Goal: Find contact information: Find contact information

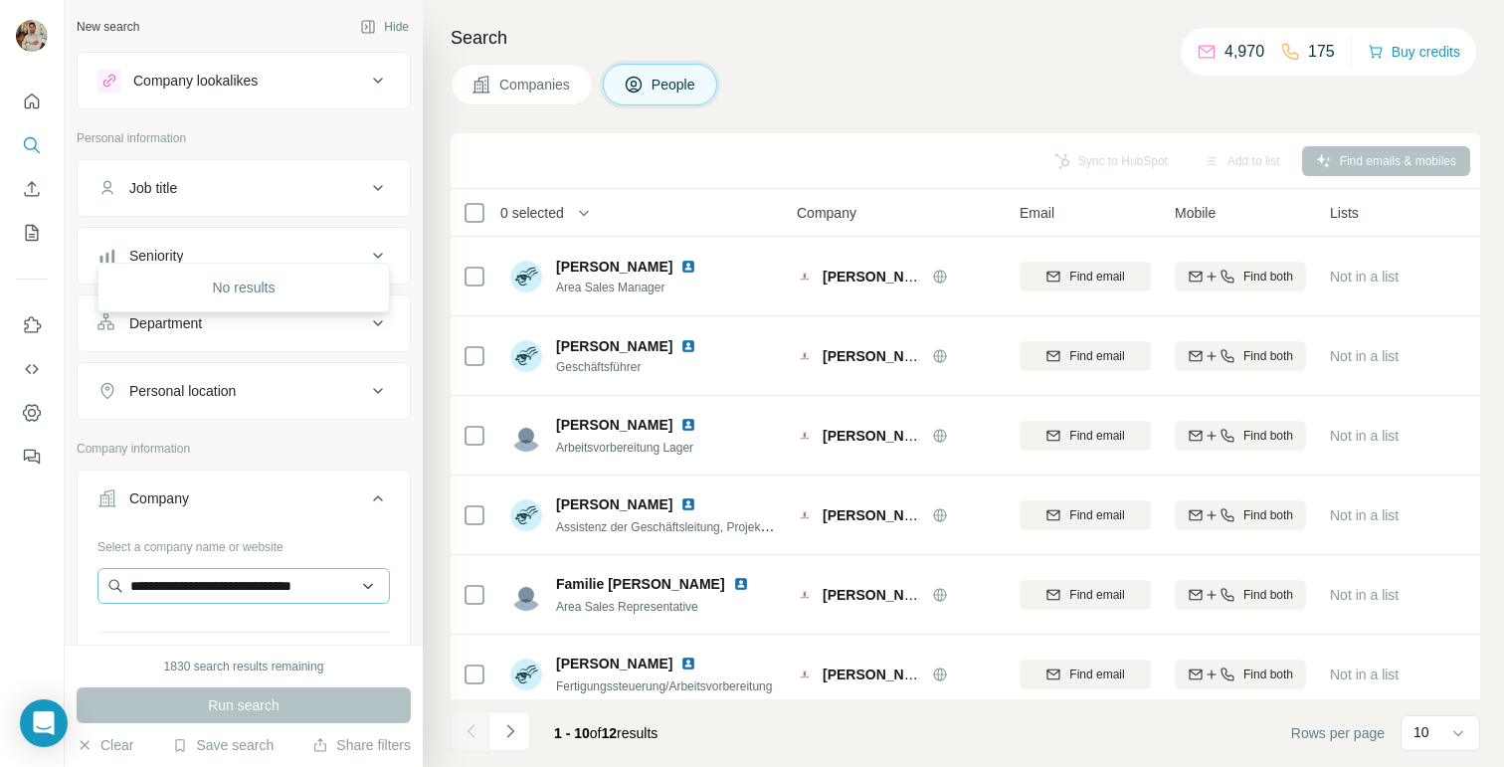
scroll to position [345, 0]
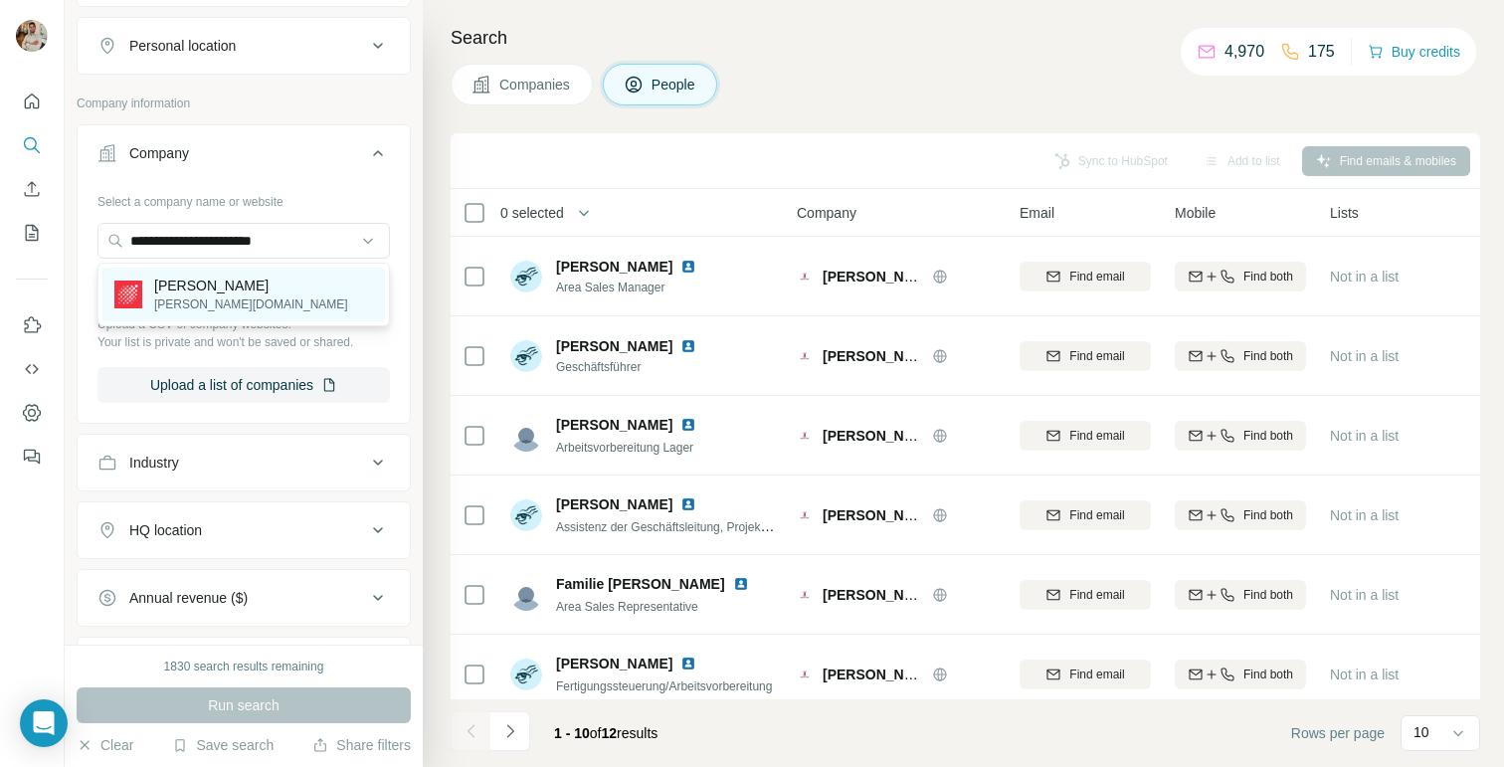
type input "**********"
click at [286, 288] on div "Ulmer [DOMAIN_NAME]" at bounding box center [243, 295] width 282 height 54
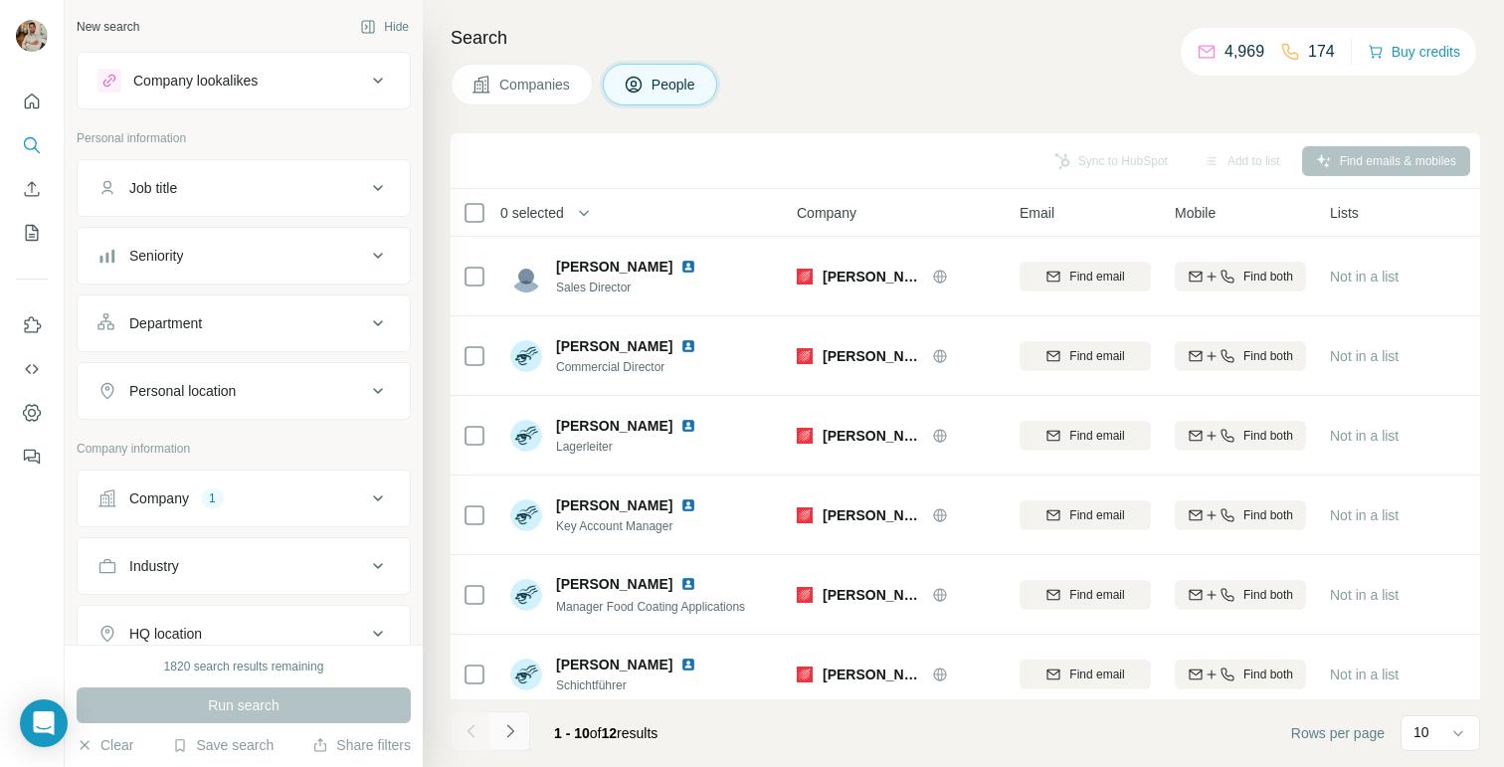
click at [521, 730] on button "Navigate to next page" at bounding box center [510, 731] width 40 height 40
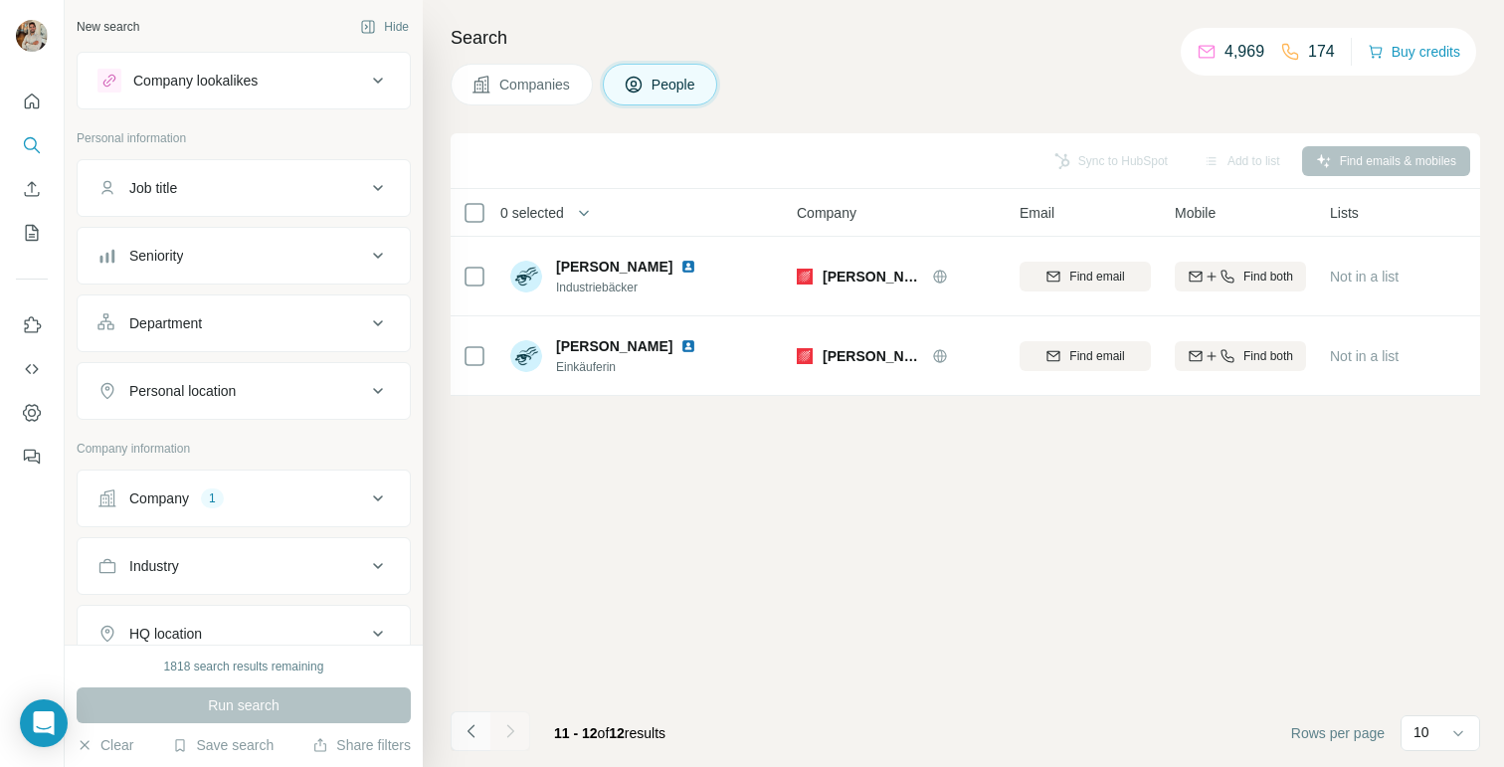
click at [471, 732] on icon "Navigate to previous page" at bounding box center [472, 731] width 20 height 20
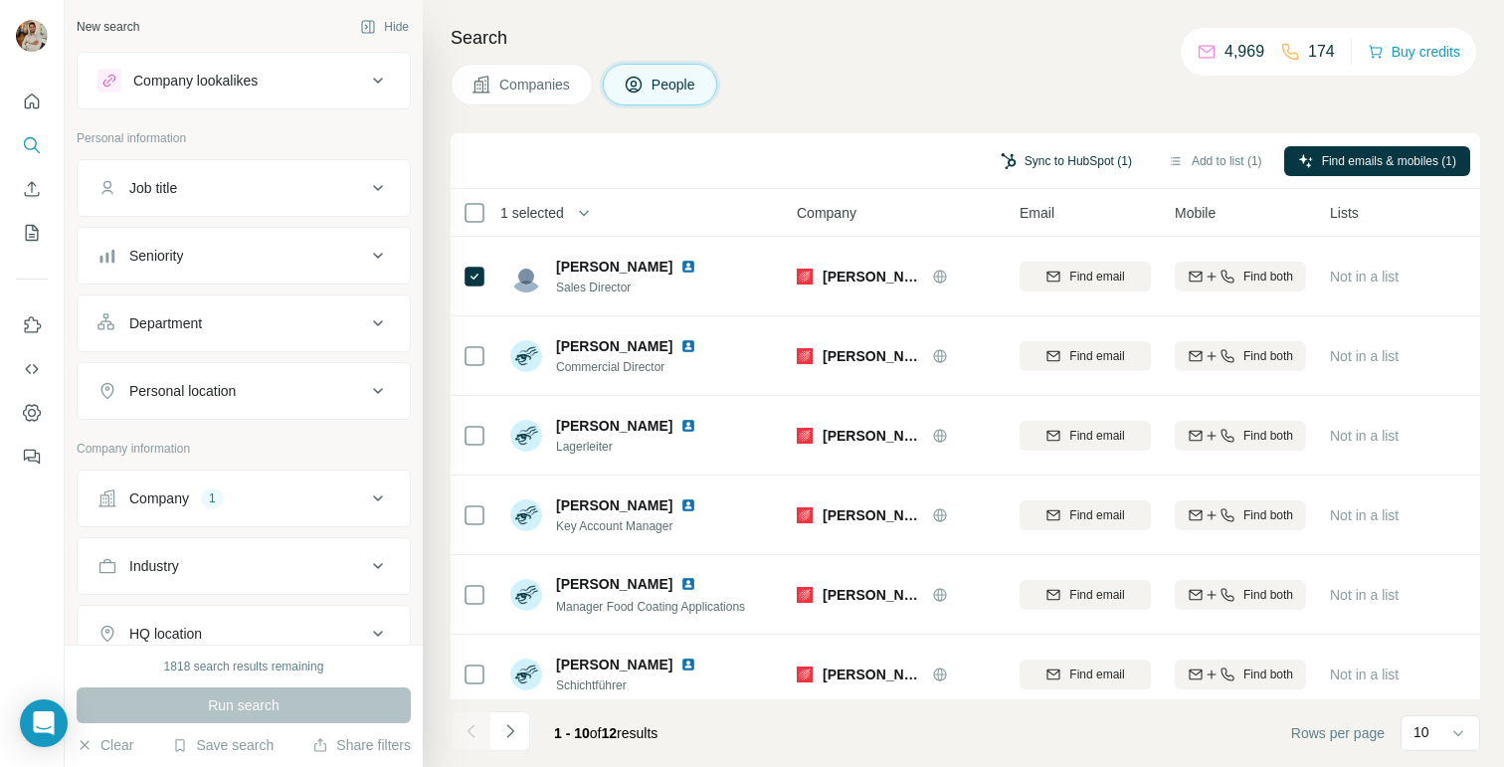
click at [1062, 160] on button "Sync to HubSpot (1)" at bounding box center [1066, 161] width 159 height 30
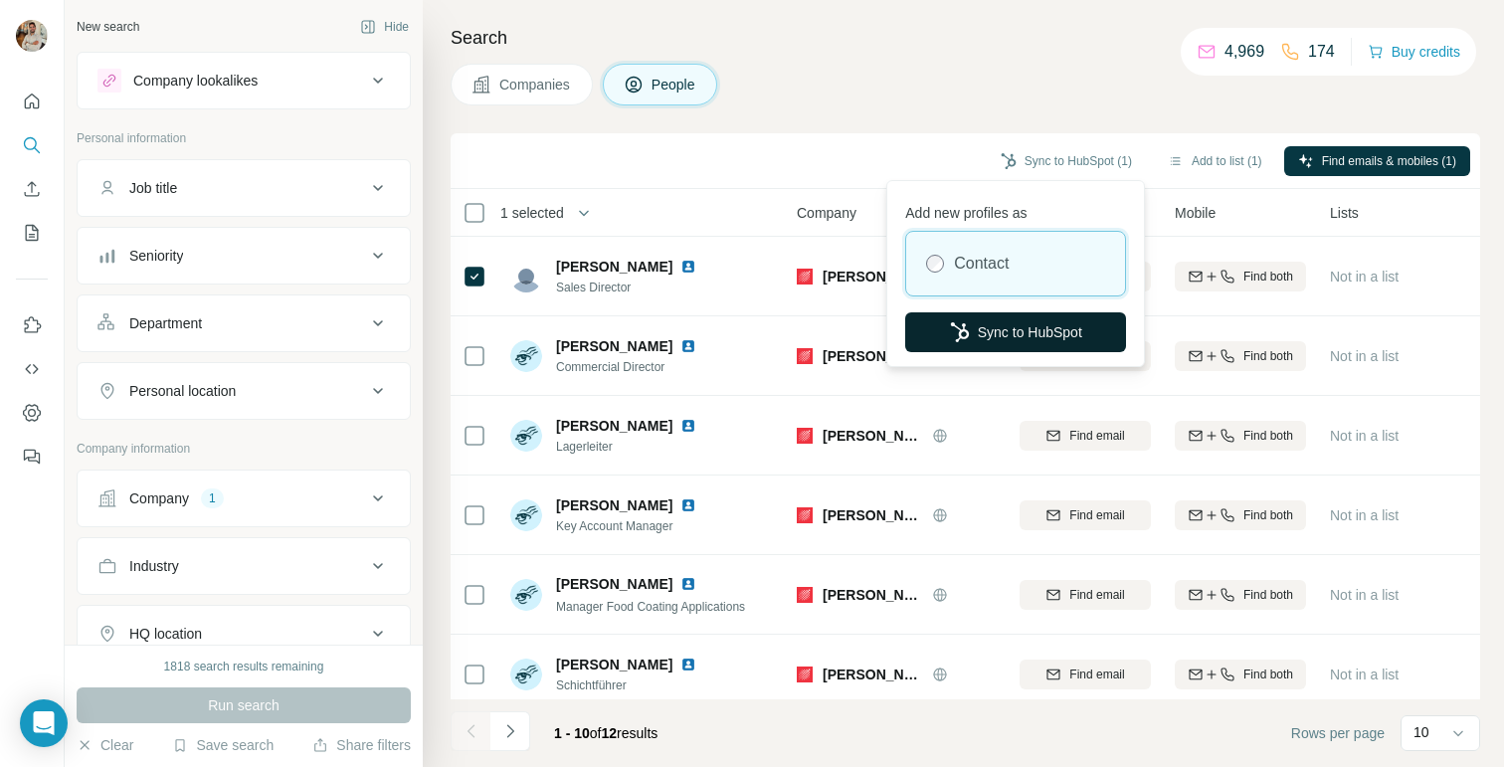
click at [995, 325] on button "Sync to HubSpot" at bounding box center [1015, 332] width 221 height 40
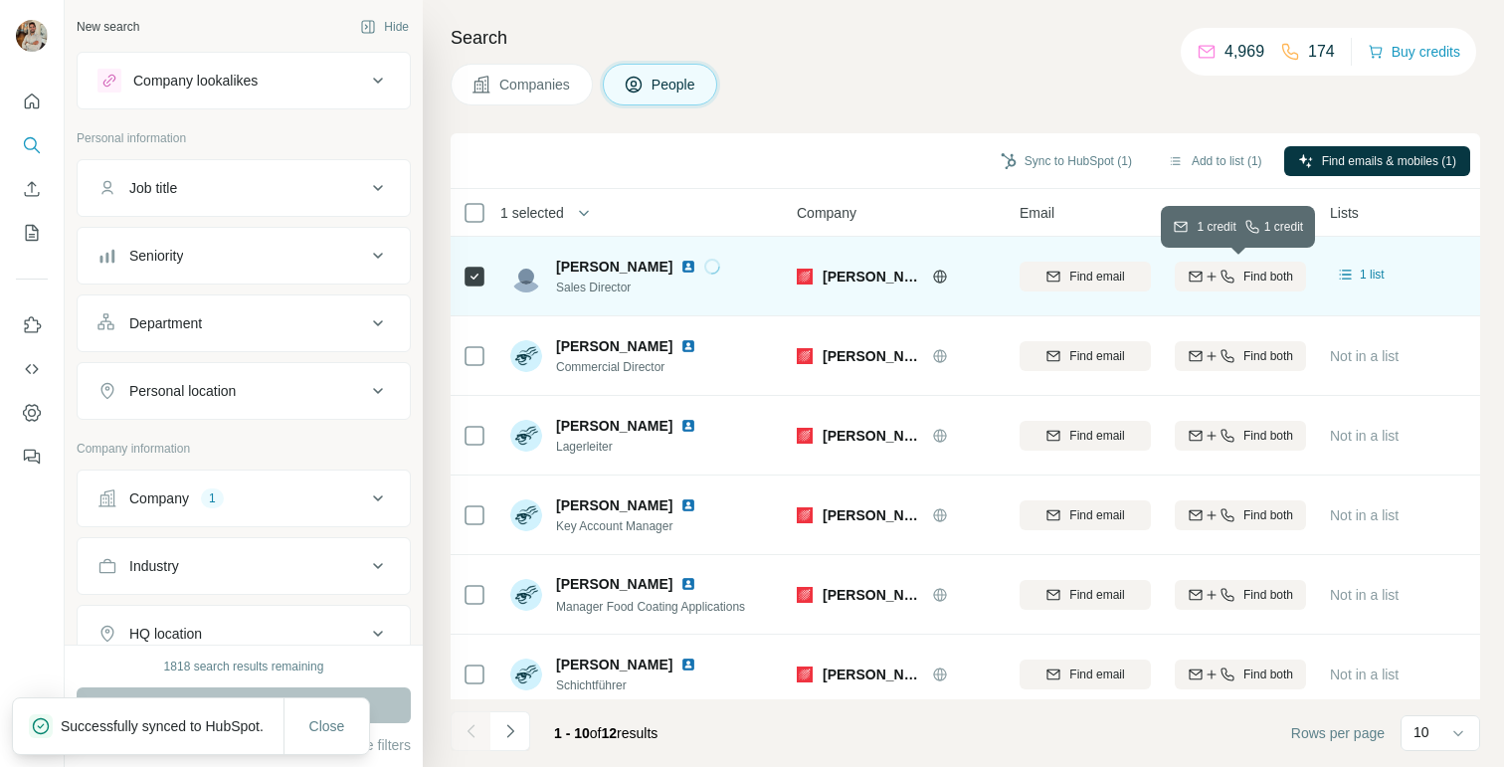
click at [1215, 269] on icon "button" at bounding box center [1212, 277] width 16 height 16
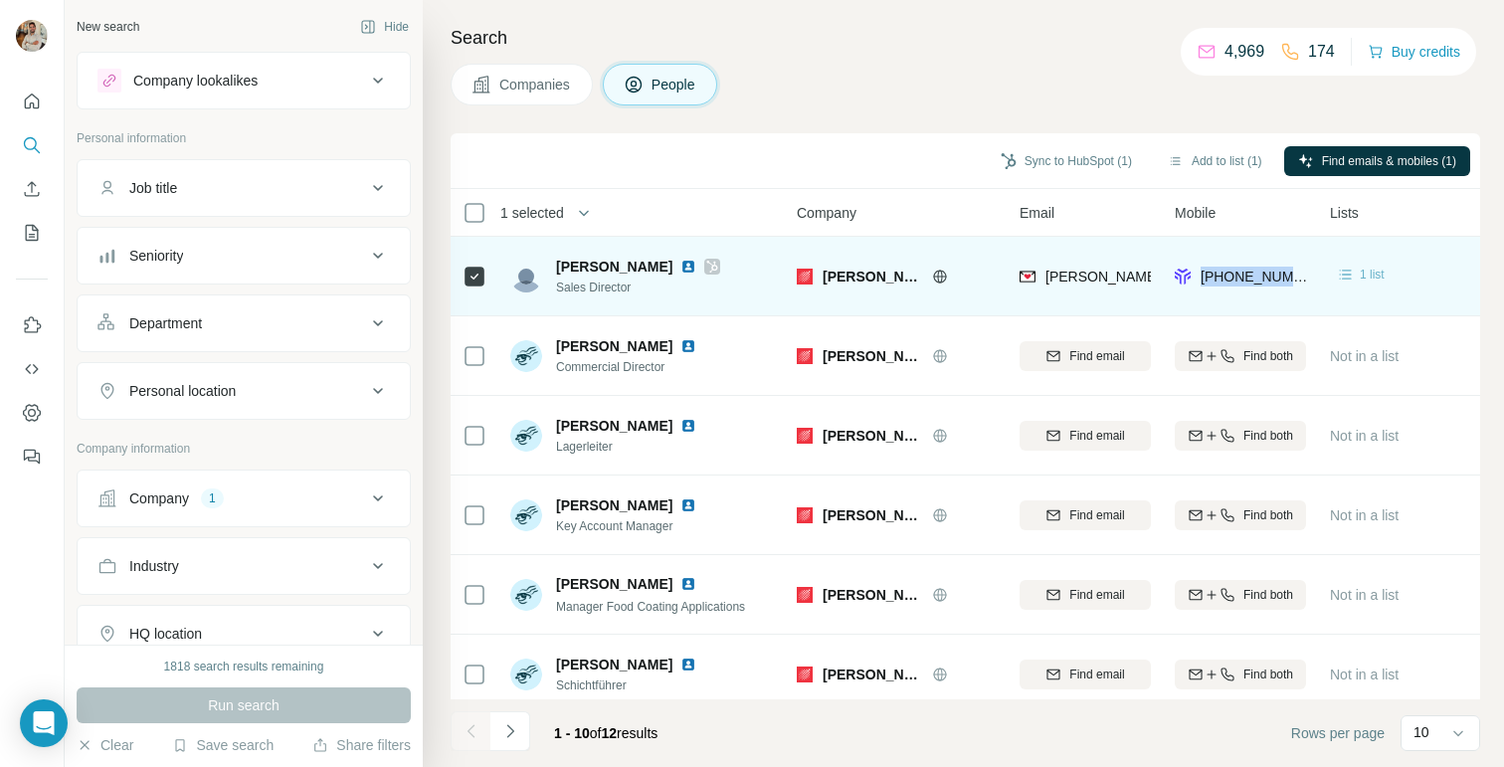
drag, startPoint x: 1197, startPoint y: 269, endPoint x: 1349, endPoint y: 278, distance: 152.5
click at [0, 0] on tr "Alexander Schubert Sales Director Ulmer a.schubert@ulmer.global +4915141937629 …" at bounding box center [0, 0] width 0 height 0
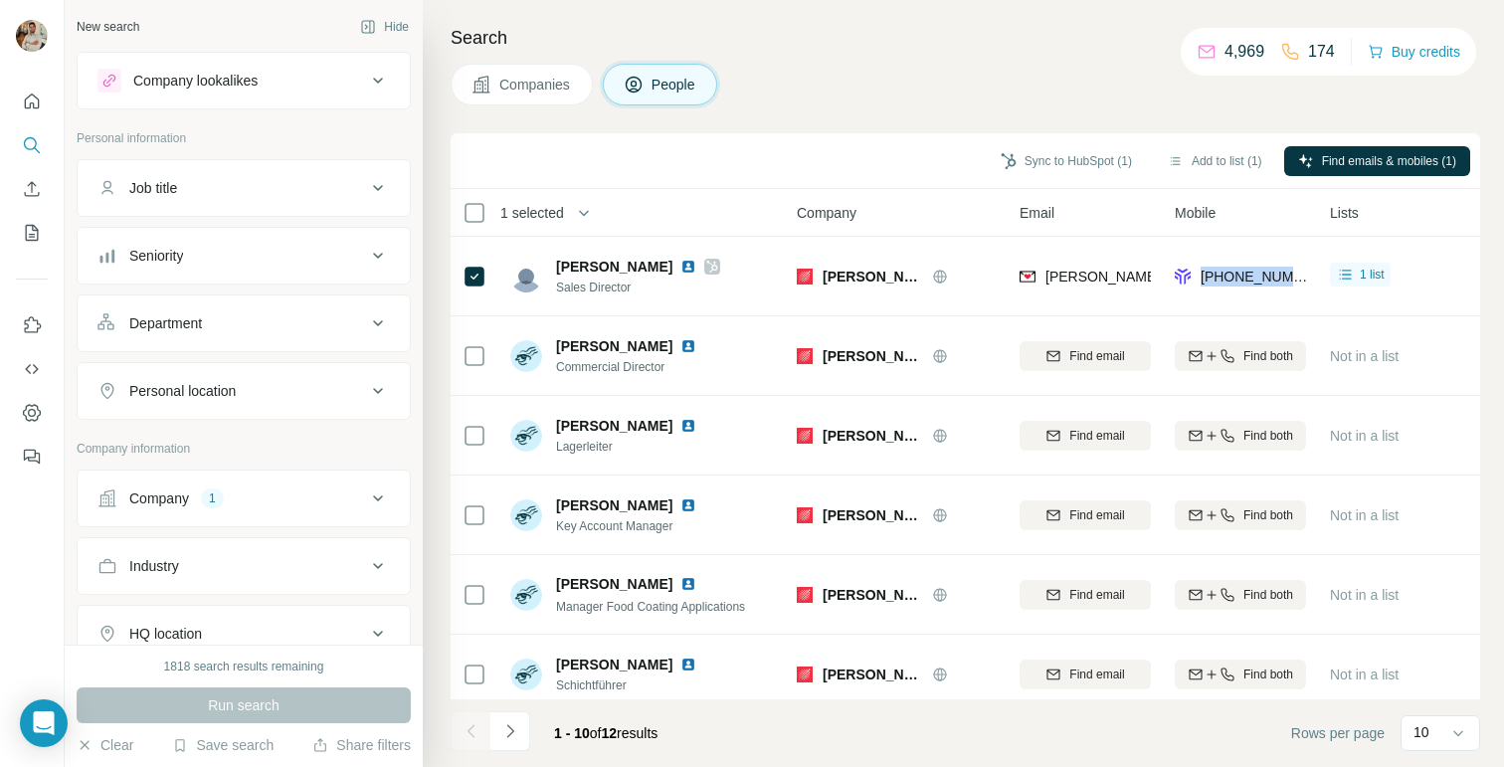
copy tr "+4915141937629"
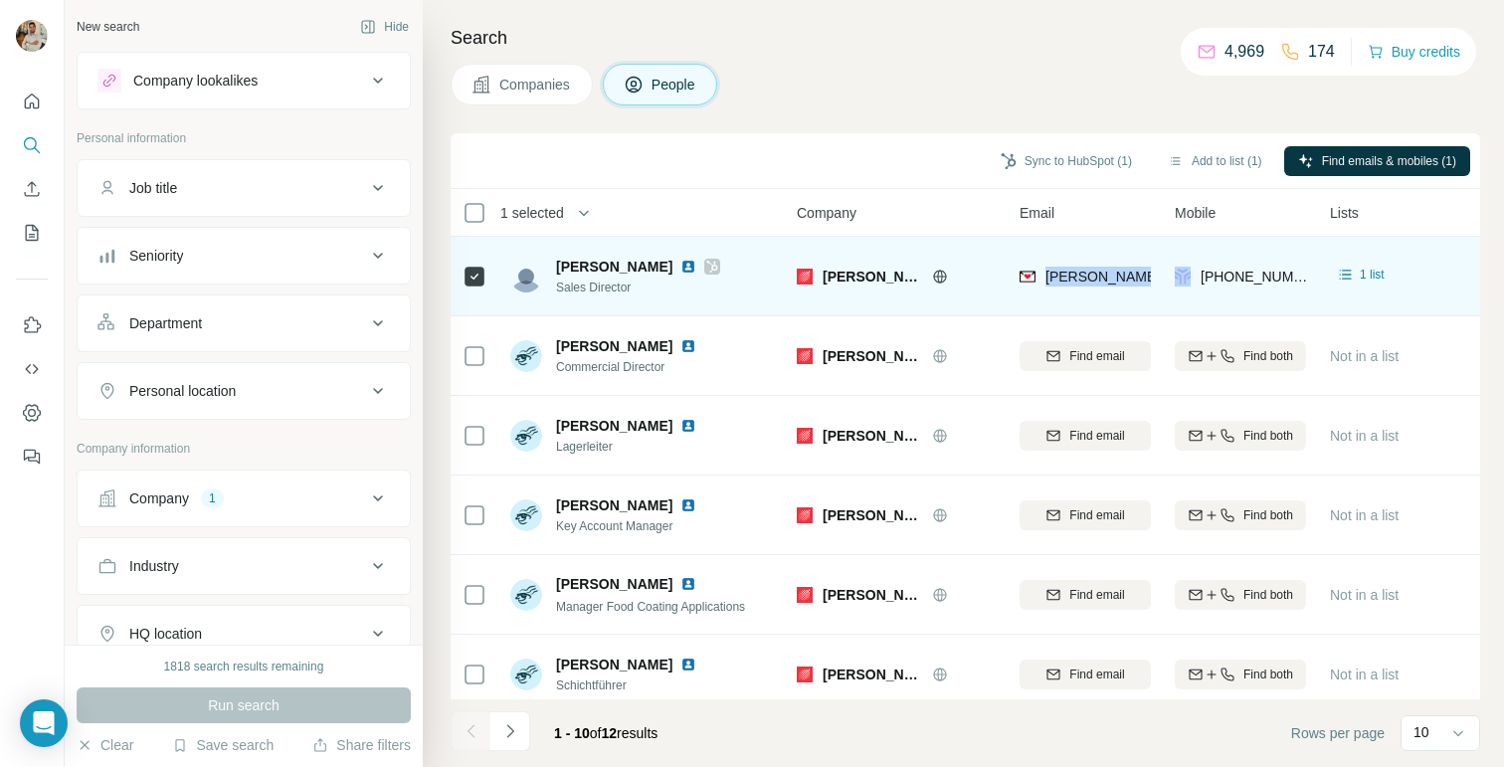
drag, startPoint x: 1044, startPoint y: 278, endPoint x: 1175, endPoint y: 280, distance: 130.3
click at [0, 0] on tr "Alexander Schubert Sales Director Ulmer a.schubert@ulmer.global +4915141937629 …" at bounding box center [0, 0] width 0 height 0
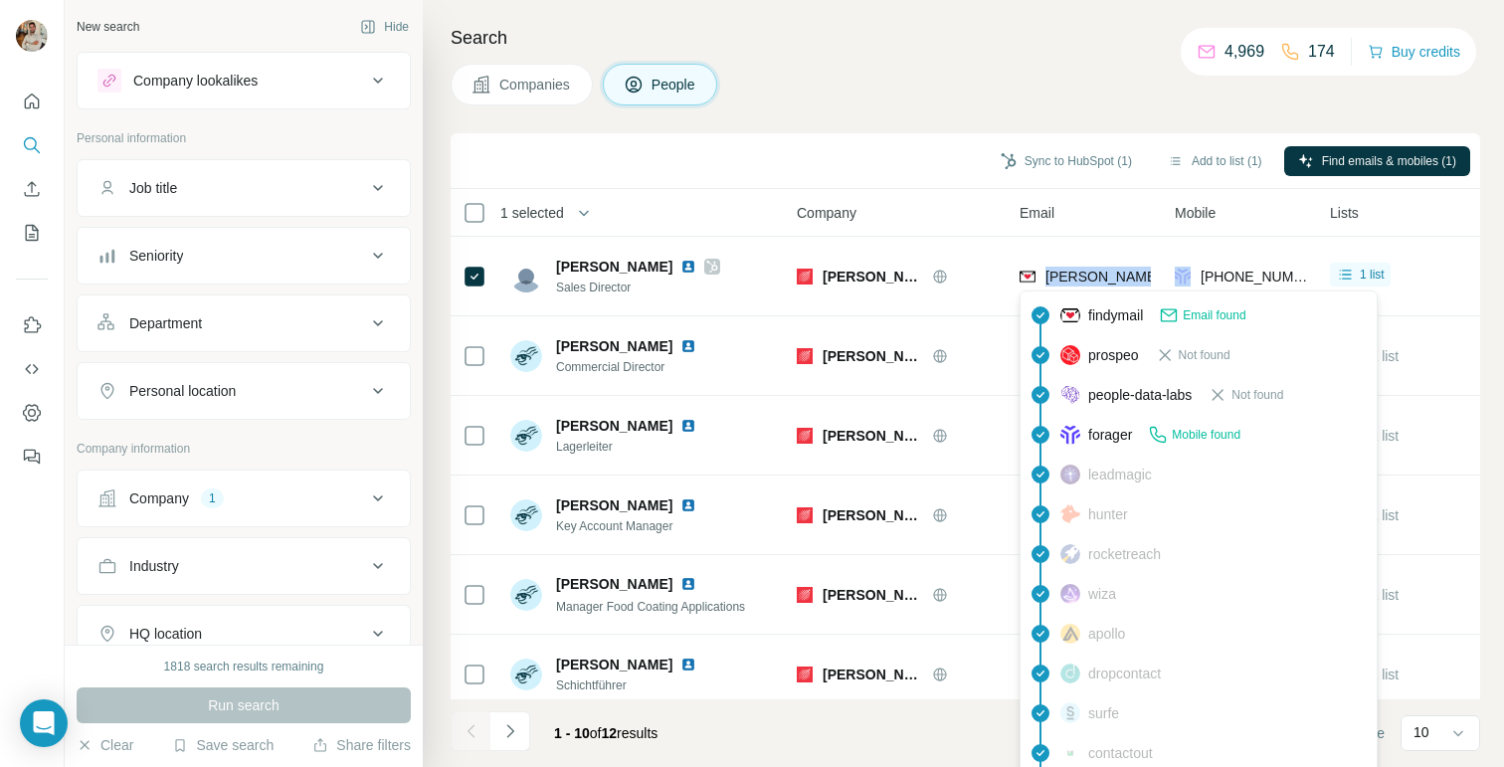
copy span "a.schubert@ulmer.global"
